Goal: Check status: Check status

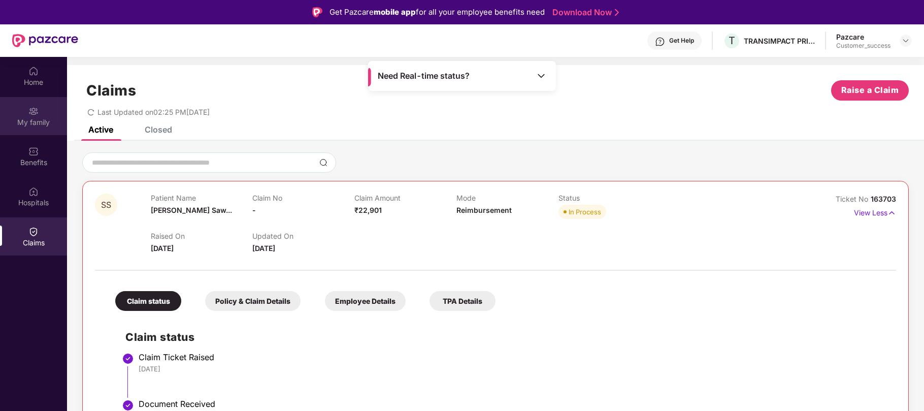
click at [36, 116] on div "My family" at bounding box center [33, 116] width 67 height 38
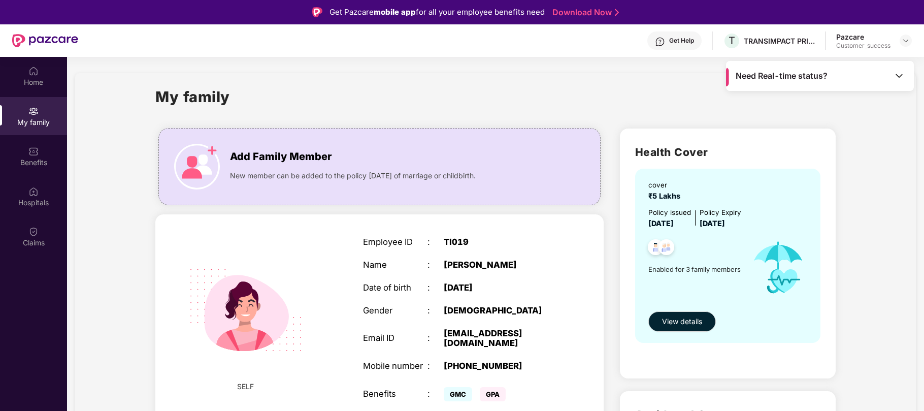
scroll to position [65, 0]
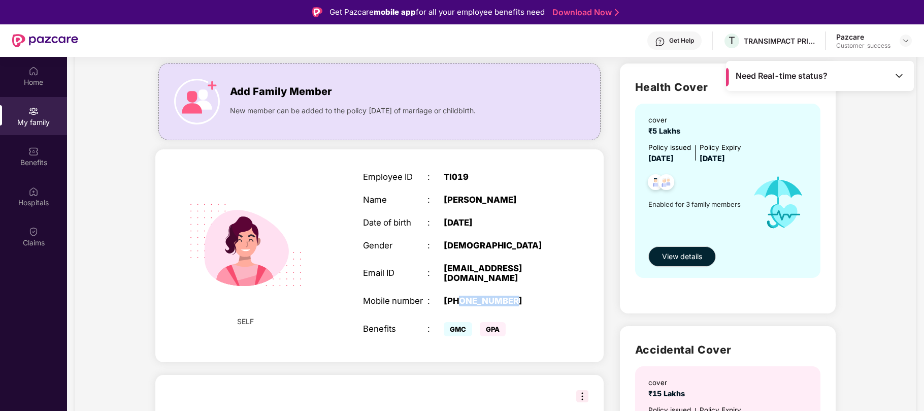
drag, startPoint x: 516, startPoint y: 300, endPoint x: 459, endPoint y: 302, distance: 56.4
click at [459, 302] on div "[PHONE_NUMBER]" at bounding box center [499, 301] width 113 height 10
drag, startPoint x: 459, startPoint y: 302, endPoint x: 520, endPoint y: 295, distance: 60.8
click at [520, 295] on div "Employee ID : TI019 Name : [PERSON_NAME] Date of birth : [DEMOGRAPHIC_DATA] Gen…" at bounding box center [460, 255] width 214 height 192
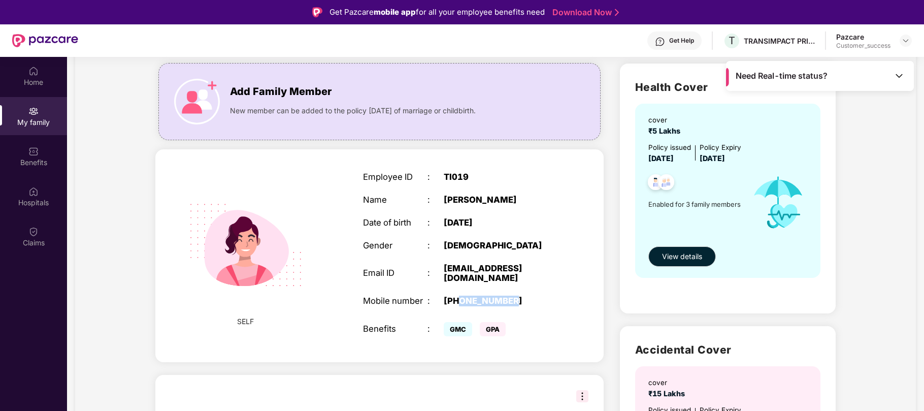
click at [520, 295] on div "Employee ID : TI019 Name : [PERSON_NAME] Date of birth : [DEMOGRAPHIC_DATA] Gen…" at bounding box center [460, 255] width 214 height 192
drag, startPoint x: 500, startPoint y: 201, endPoint x: 440, endPoint y: 199, distance: 59.4
click at [440, 199] on div "Name : [PERSON_NAME]" at bounding box center [459, 200] width 193 height 10
click at [31, 230] on img at bounding box center [33, 231] width 10 height 10
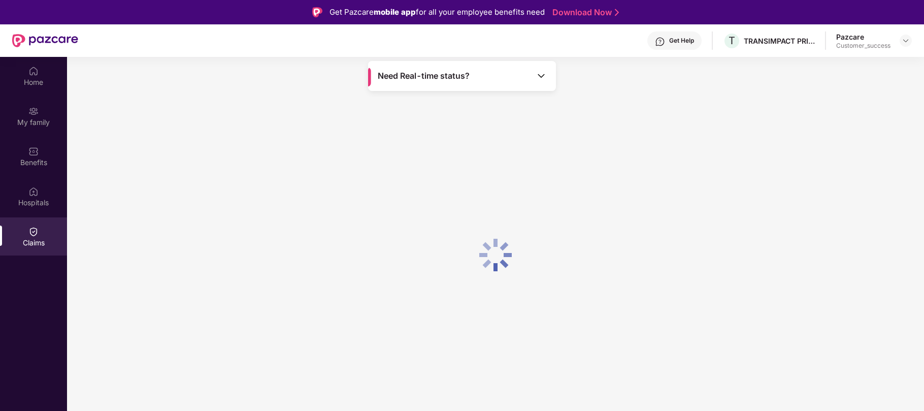
scroll to position [0, 0]
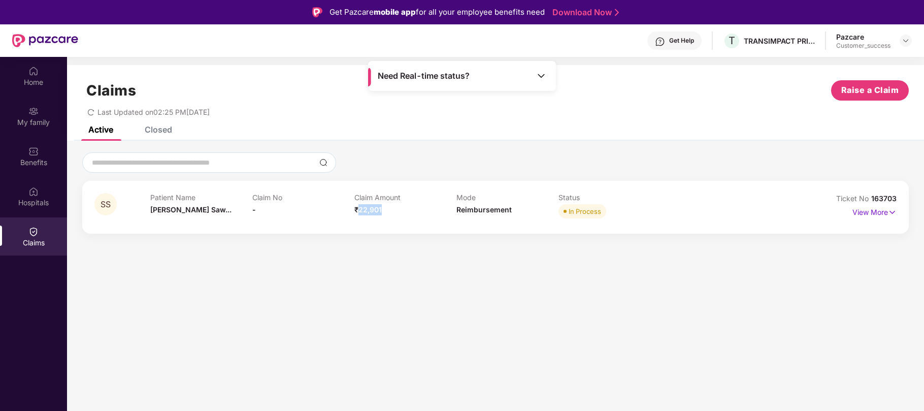
drag, startPoint x: 384, startPoint y: 210, endPoint x: 358, endPoint y: 209, distance: 26.4
click at [358, 209] on div "Claim Amount ₹22,901" at bounding box center [405, 207] width 102 height 28
click at [892, 212] on img at bounding box center [891, 212] width 9 height 11
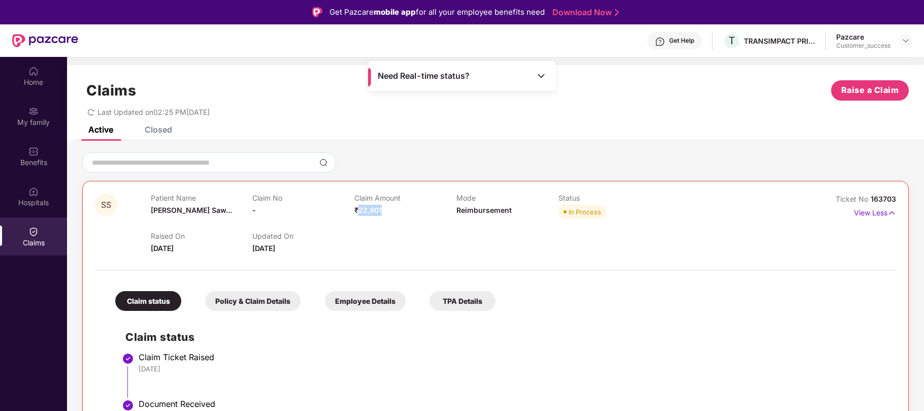
click at [398, 215] on div "Claim Amount ₹22,901" at bounding box center [405, 207] width 102 height 28
drag, startPoint x: 388, startPoint y: 210, endPoint x: 364, endPoint y: 210, distance: 23.3
click at [364, 210] on div "Claim Amount ₹22,901" at bounding box center [405, 207] width 102 height 28
click at [355, 210] on span "₹22,901" at bounding box center [367, 210] width 27 height 9
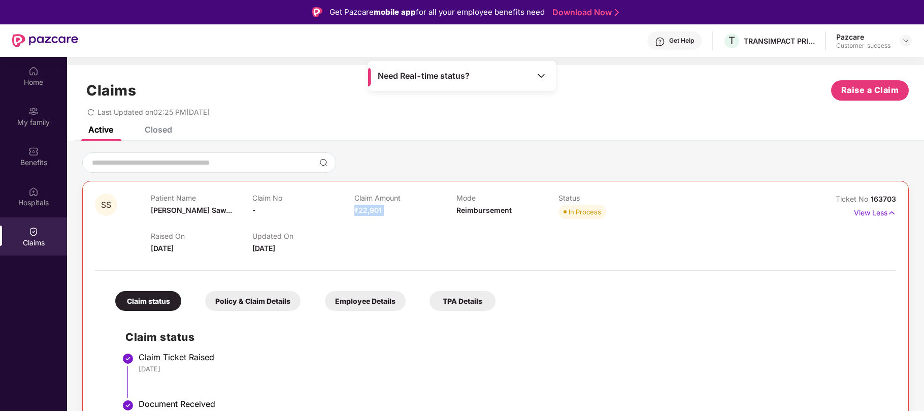
click at [355, 210] on span "₹22,901" at bounding box center [367, 210] width 27 height 9
click at [390, 216] on div "Claim Amount ₹22,901" at bounding box center [405, 207] width 102 height 28
drag, startPoint x: 383, startPoint y: 208, endPoint x: 320, endPoint y: 212, distance: 63.1
click at [320, 212] on div "Patient Name [PERSON_NAME]... Claim No - Claim Amount ₹22,901 Mode Reimbursemen…" at bounding box center [456, 207] width 611 height 28
click at [320, 212] on div "Claim No -" at bounding box center [303, 207] width 102 height 28
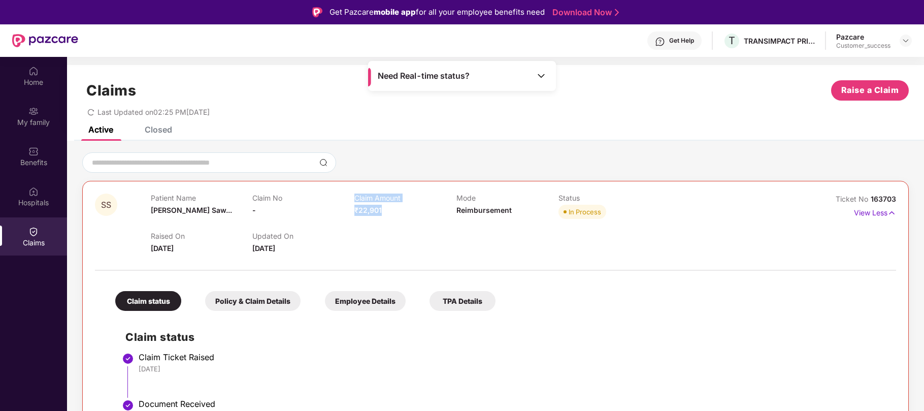
drag, startPoint x: 386, startPoint y: 209, endPoint x: 355, endPoint y: 198, distance: 32.4
click at [355, 198] on div "Claim Amount ₹22,901" at bounding box center [405, 207] width 102 height 28
click at [355, 198] on p "Claim Amount" at bounding box center [405, 197] width 102 height 9
drag, startPoint x: 354, startPoint y: 196, endPoint x: 383, endPoint y: 208, distance: 31.4
click at [383, 208] on div "Claim Amount ₹22,901" at bounding box center [405, 207] width 102 height 28
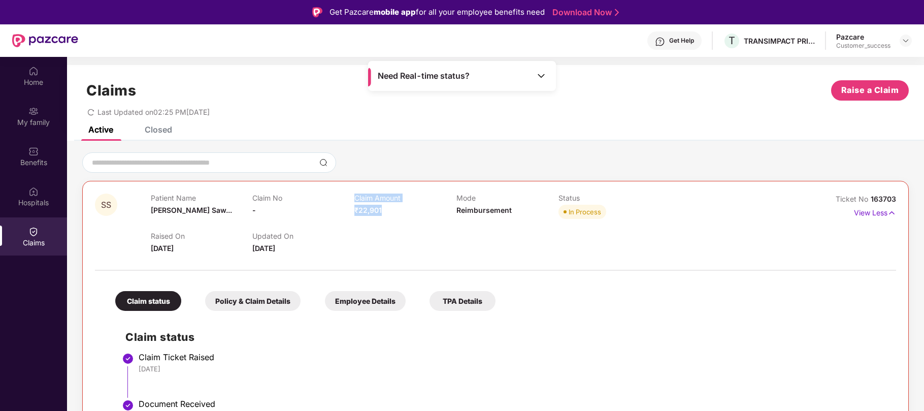
click at [383, 208] on div "Claim Amount ₹22,901" at bounding box center [405, 207] width 102 height 28
